Goal: Navigation & Orientation: Find specific page/section

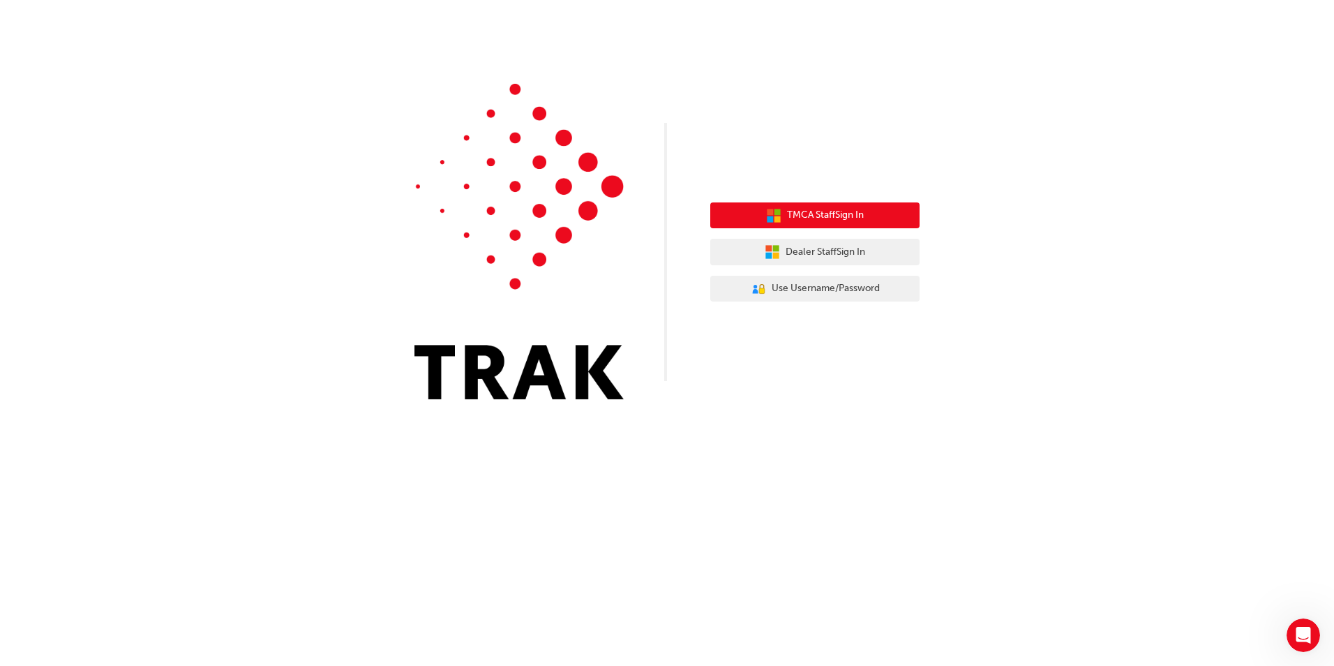
click at [816, 213] on span "TMCA Staff Sign In" at bounding box center [825, 215] width 77 height 16
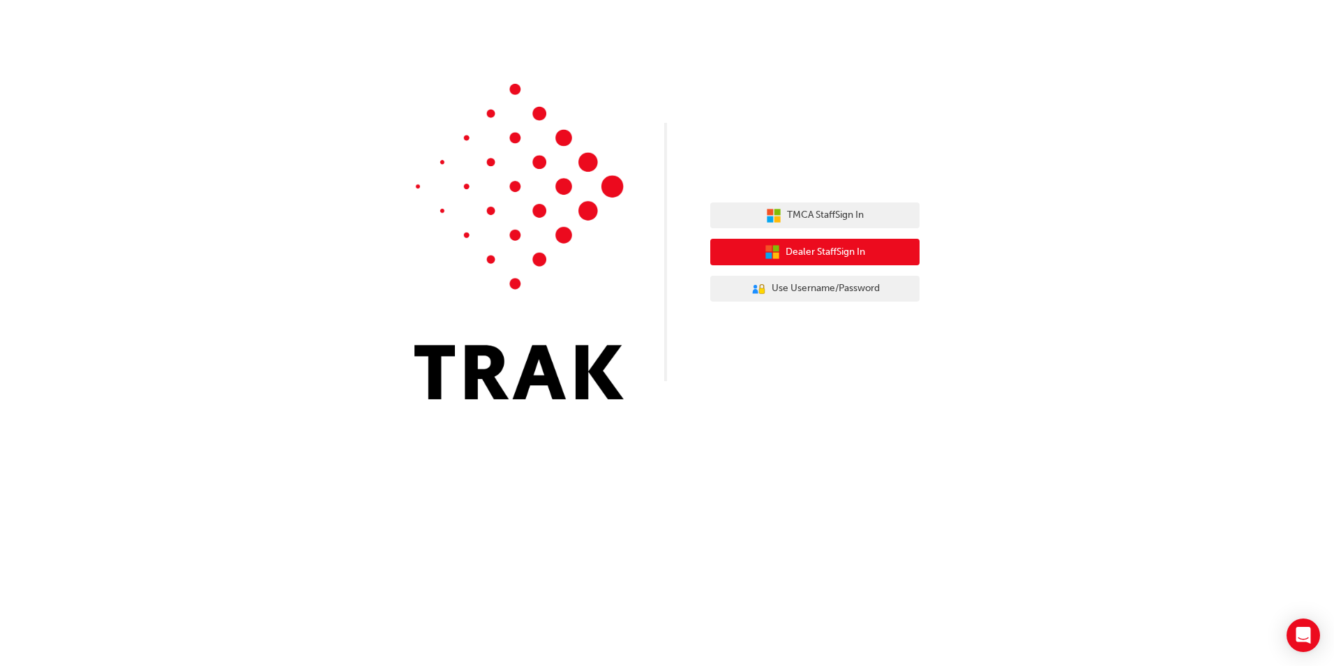
click at [853, 257] on span "Dealer Staff Sign In" at bounding box center [826, 252] width 80 height 16
